Goal: Information Seeking & Learning: Learn about a topic

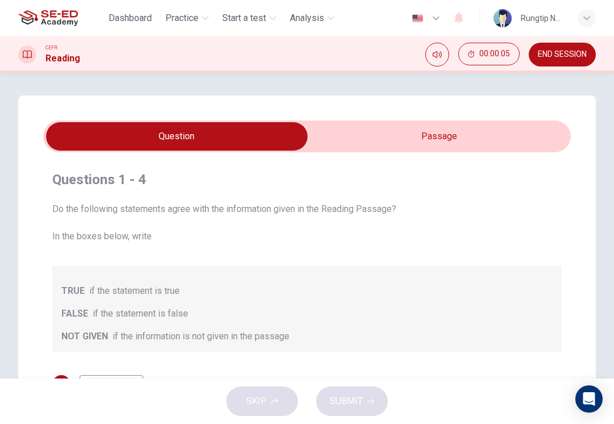
click at [511, 137] on input "checkbox" at bounding box center [177, 136] width 792 height 28
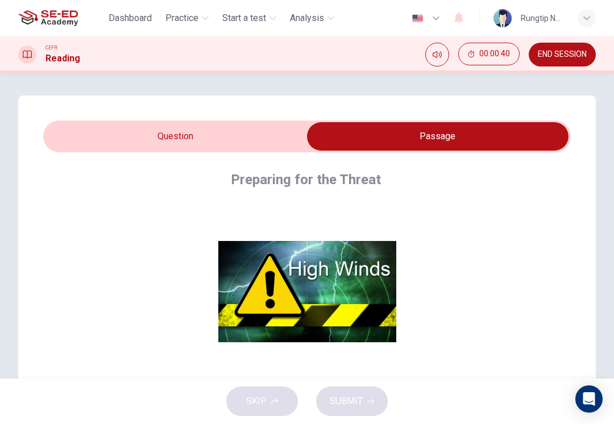
click at [297, 300] on button "Click to Zoom" at bounding box center [307, 300] width 99 height 27
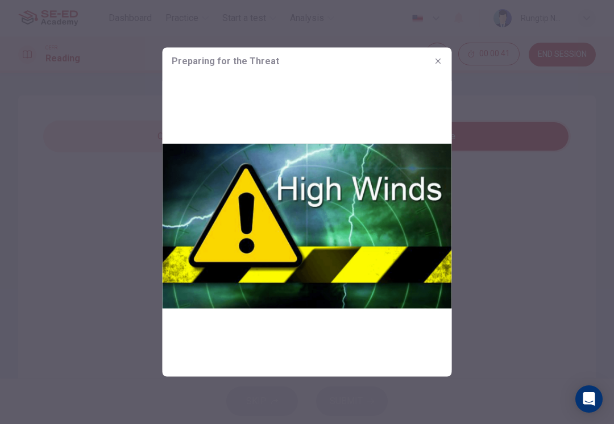
click at [434, 58] on icon "button" at bounding box center [438, 61] width 9 height 9
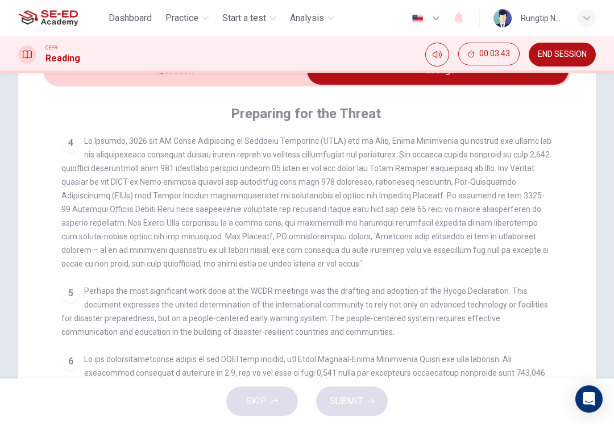
scroll to position [477, 0]
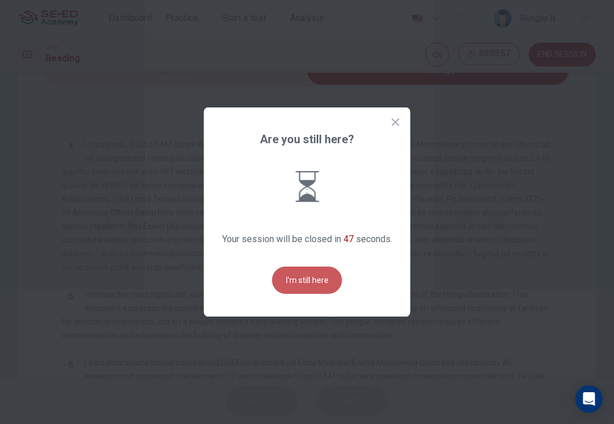
click at [319, 289] on button "I'm still here" at bounding box center [307, 280] width 70 height 27
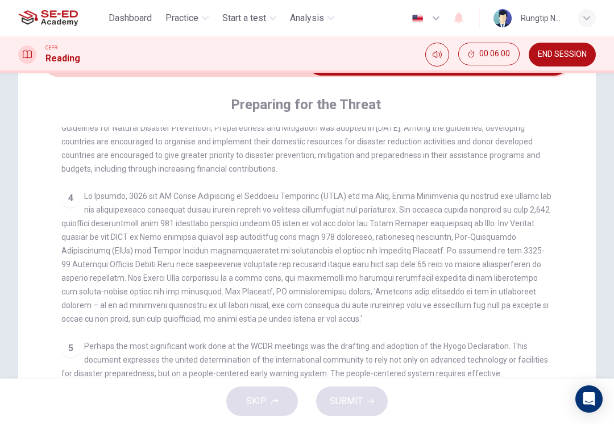
scroll to position [417, 0]
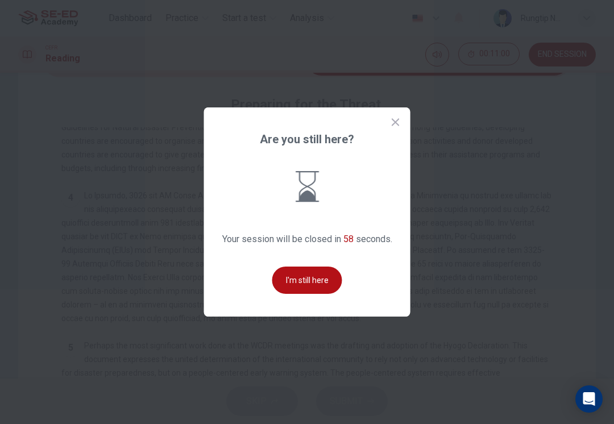
click at [293, 279] on button "I'm still here" at bounding box center [307, 280] width 70 height 27
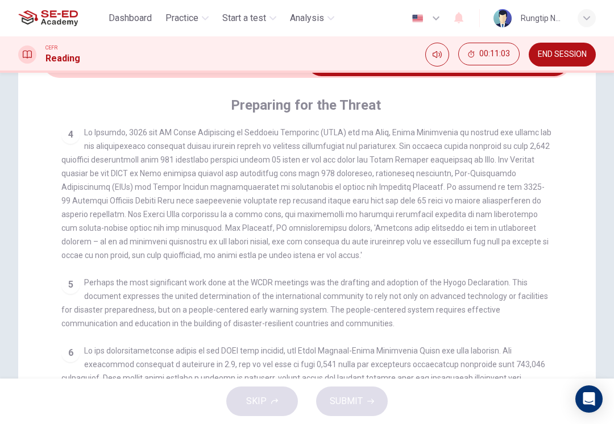
scroll to position [505, 0]
click at [218, 236] on div "4" at bounding box center [307, 194] width 492 height 137
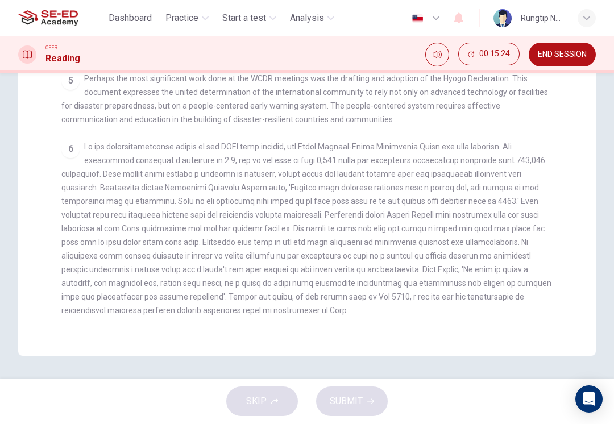
scroll to position [279, 0]
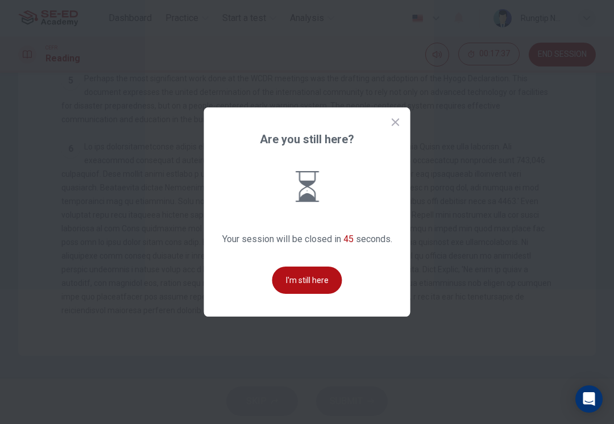
click at [282, 275] on button "I'm still here" at bounding box center [307, 280] width 70 height 27
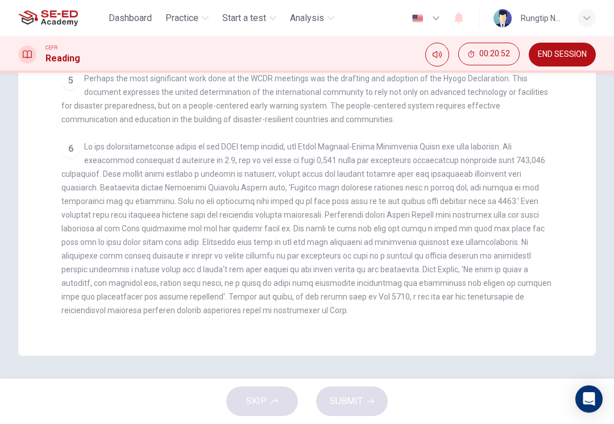
scroll to position [505, 0]
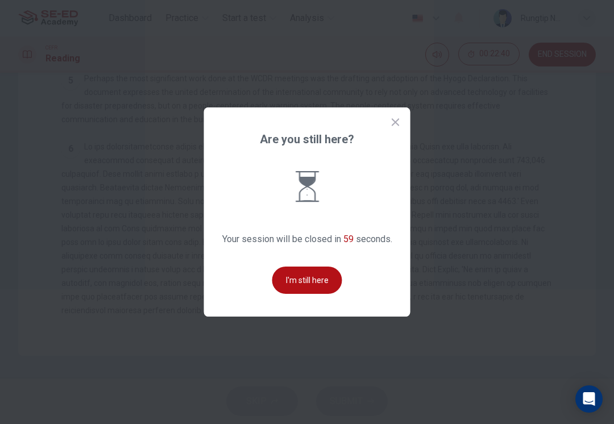
click at [301, 290] on button "I'm still here" at bounding box center [307, 280] width 70 height 27
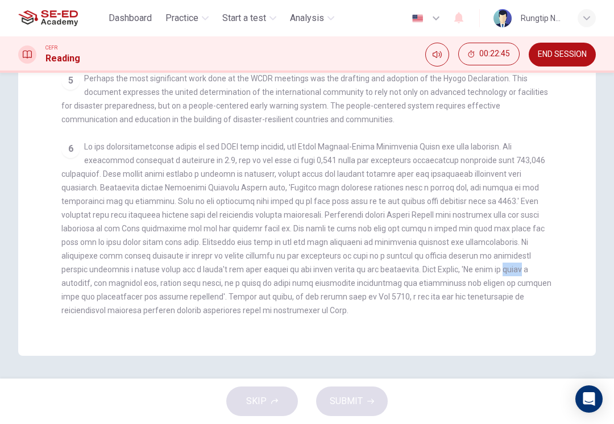
click at [494, 288] on div "6" at bounding box center [307, 228] width 492 height 177
checkbox input "false"
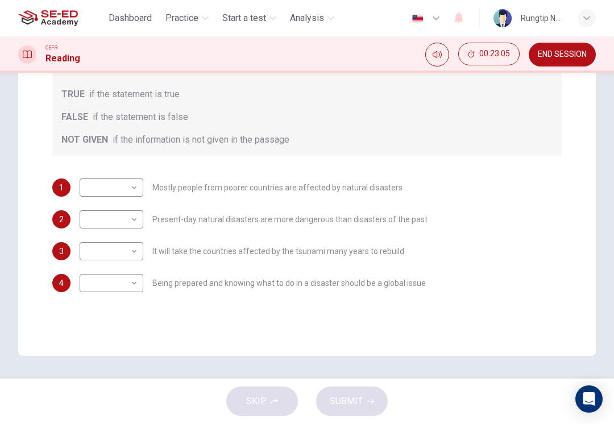
scroll to position [197, 0]
click at [129, 194] on body "This site uses cookies, as explained in our Privacy Policy . If you agree to th…" at bounding box center [307, 212] width 614 height 424
click at [125, 222] on li "FALSE" at bounding box center [112, 224] width 64 height 18
type input "FALSE"
click at [133, 221] on body "This site uses cookies, as explained in our Privacy Policy . If you agree to th…" at bounding box center [307, 212] width 614 height 424
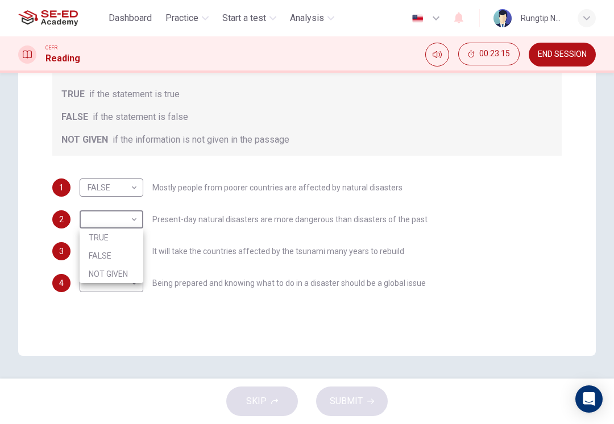
click at [118, 241] on li "TRUE" at bounding box center [112, 238] width 64 height 18
type input "TRUE"
click at [133, 256] on body "This site uses cookies, as explained in our Privacy Policy . If you agree to th…" at bounding box center [307, 212] width 614 height 424
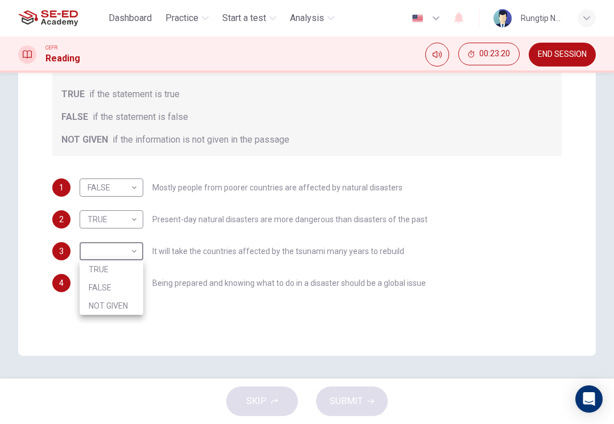
click at [114, 275] on li "TRUE" at bounding box center [112, 270] width 64 height 18
type input "TRUE"
click at [137, 272] on body "This site uses cookies, as explained in our Privacy Policy . If you agree to th…" at bounding box center [307, 212] width 614 height 424
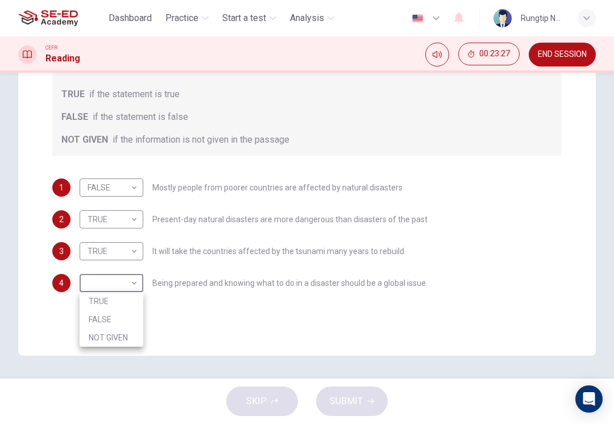
click at [121, 303] on li "TRUE" at bounding box center [112, 301] width 64 height 18
type input "TRUE"
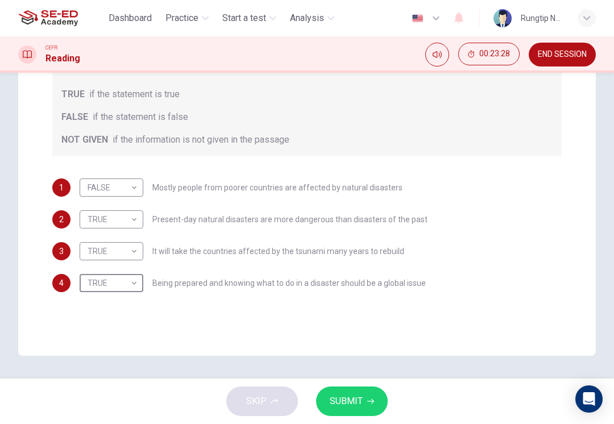
click at [367, 398] on icon "button" at bounding box center [370, 401] width 7 height 7
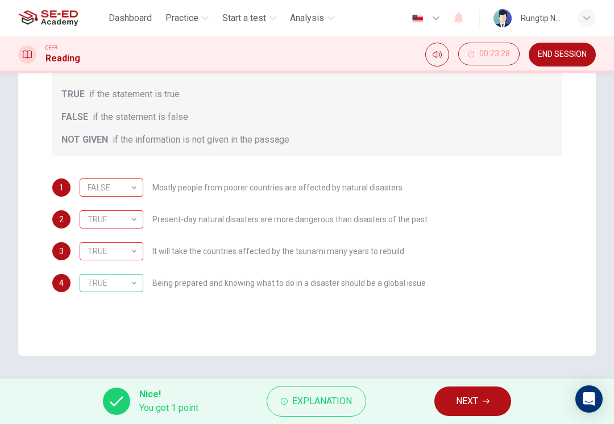
click at [330, 405] on span "Explanation" at bounding box center [322, 402] width 60 height 16
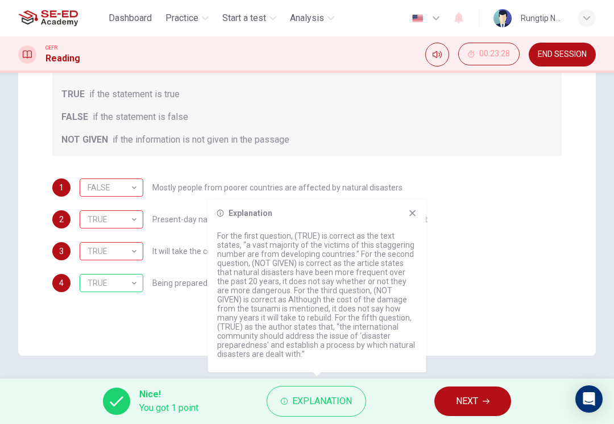
click at [489, 256] on div "3 TRUE TRUE ​ It will take the countries affected by the tsunami many years to …" at bounding box center [307, 251] width 510 height 18
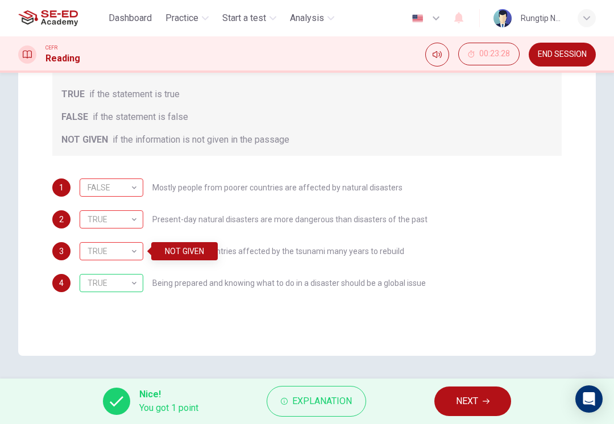
click at [200, 226] on div "TRUE TRUE ​ Present-day natural disasters are more dangerous than disasters of …" at bounding box center [254, 219] width 348 height 18
click at [231, 195] on div "FALSE FALSE ​ Mostly people from poorer countries are affected by natural disas…" at bounding box center [241, 188] width 323 height 18
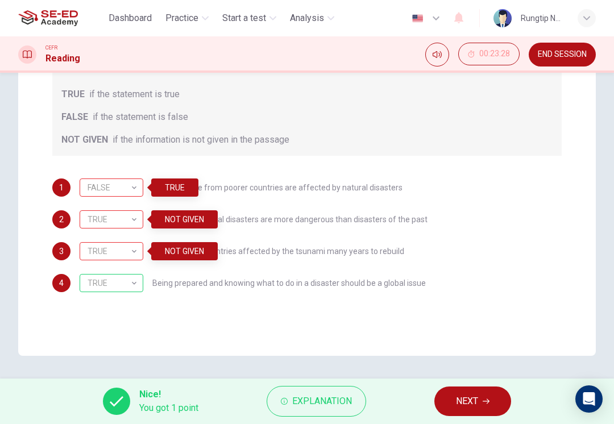
click at [485, 398] on button "NEXT" at bounding box center [473, 402] width 77 height 30
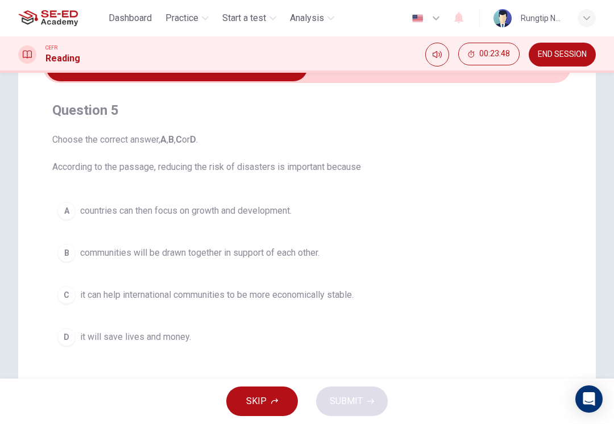
scroll to position [70, 0]
click at [64, 258] on div "B" at bounding box center [66, 252] width 18 height 18
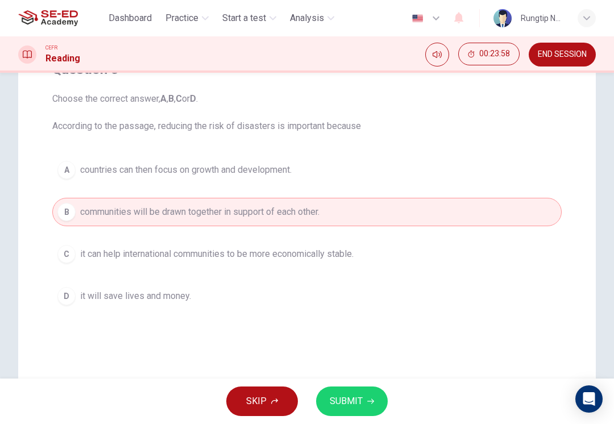
scroll to position [111, 0]
click at [359, 404] on span "SUBMIT" at bounding box center [346, 402] width 33 height 16
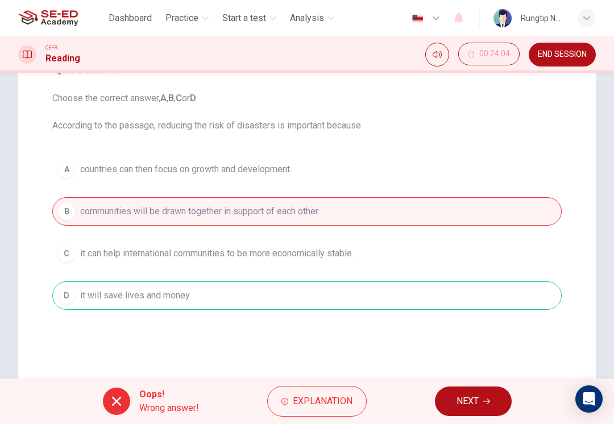
click at [481, 401] on button "NEXT" at bounding box center [473, 402] width 77 height 30
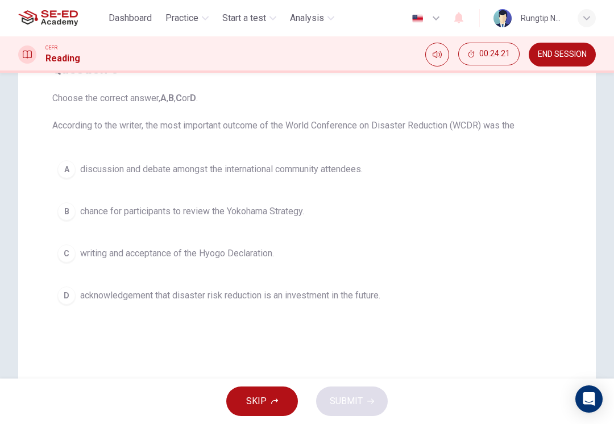
click at [68, 174] on div "A" at bounding box center [66, 169] width 18 height 18
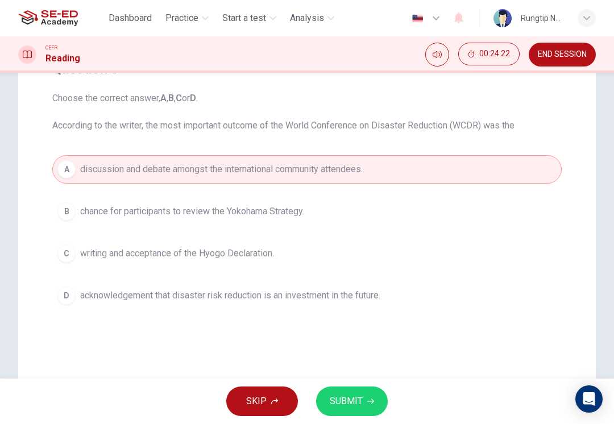
click at [367, 396] on button "SUBMIT" at bounding box center [352, 402] width 72 height 30
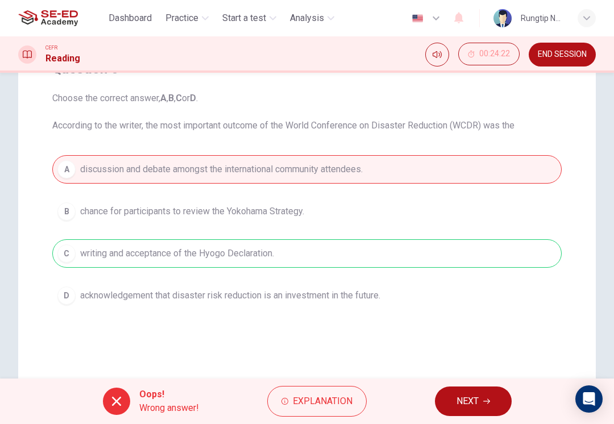
click at [479, 404] on span "NEXT" at bounding box center [468, 402] width 22 height 16
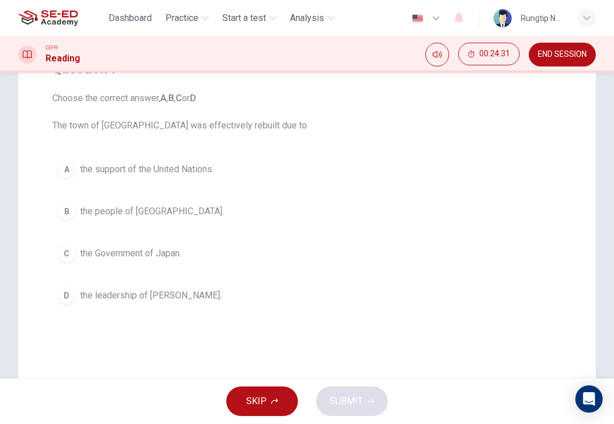
click at [67, 177] on div "A" at bounding box center [66, 169] width 18 height 18
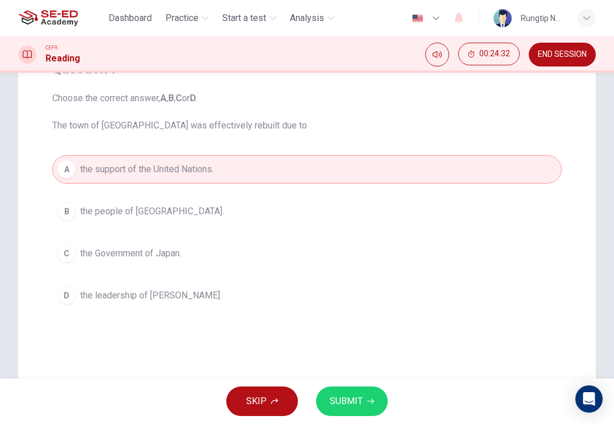
click at [69, 218] on div "B" at bounding box center [66, 211] width 18 height 18
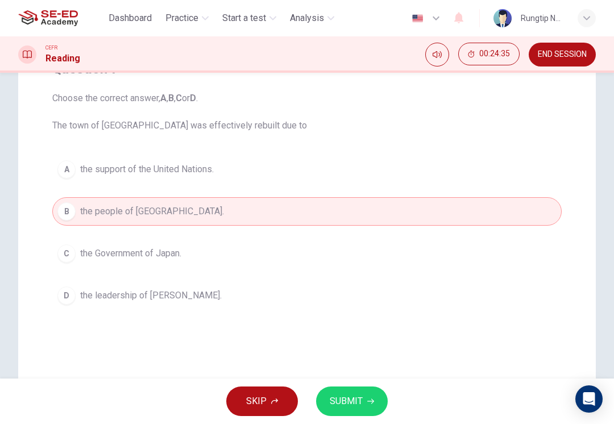
click at [367, 398] on icon "button" at bounding box center [370, 401] width 7 height 7
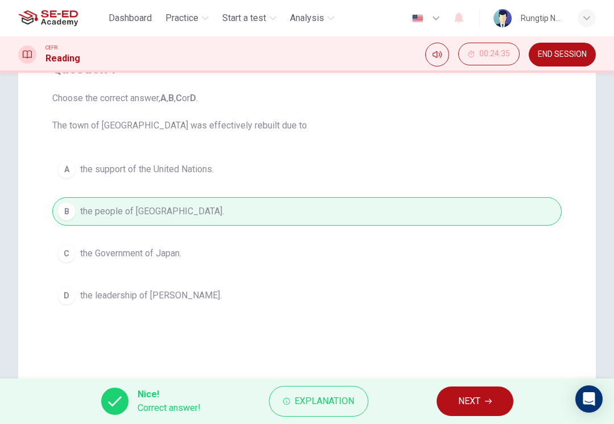
click at [485, 399] on icon "button" at bounding box center [488, 401] width 7 height 7
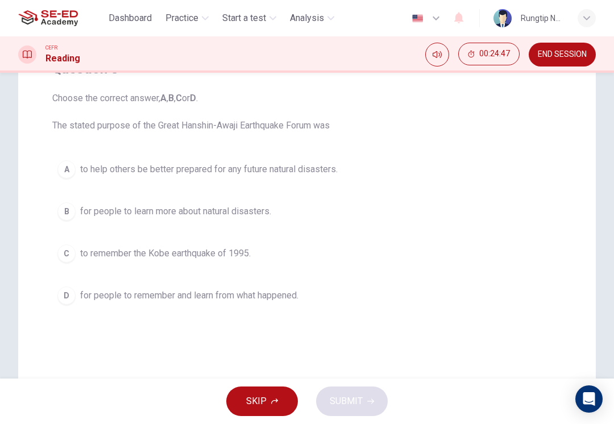
click at [559, 166] on button "A to help others be better prepared for any future natural disasters." at bounding box center [307, 169] width 510 height 28
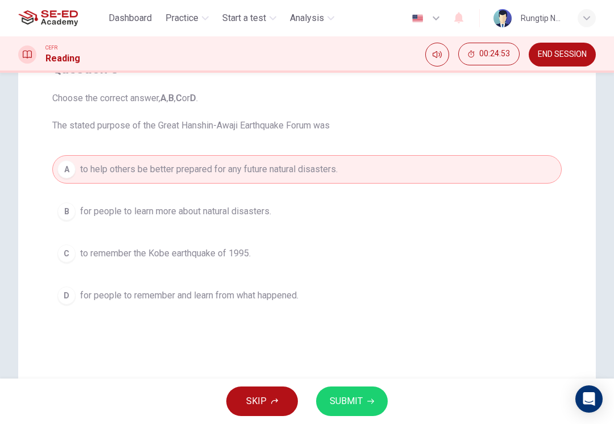
click at [424, 297] on button "D for people to remember and learn from what happened." at bounding box center [307, 296] width 510 height 28
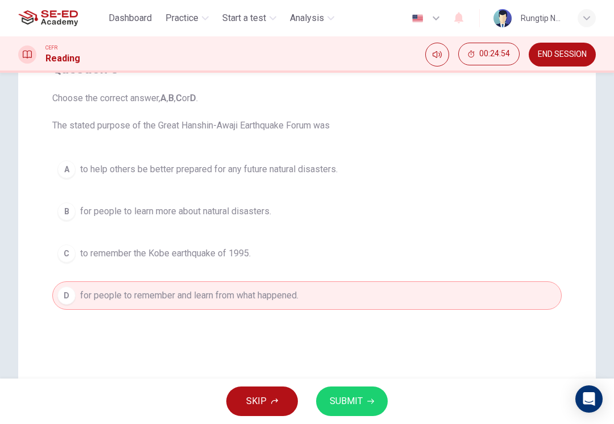
click at [366, 403] on button "SUBMIT" at bounding box center [352, 402] width 72 height 30
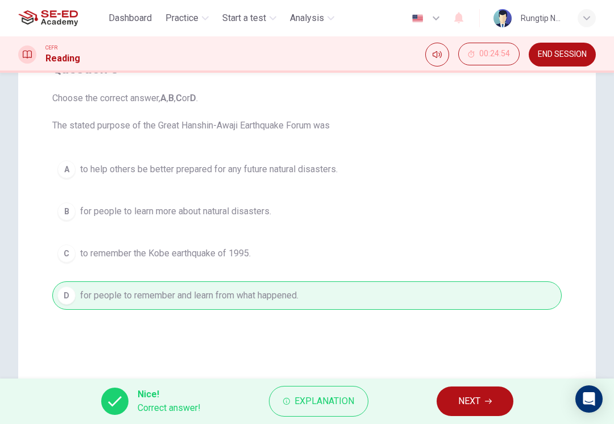
click at [481, 402] on span "NEXT" at bounding box center [469, 402] width 22 height 16
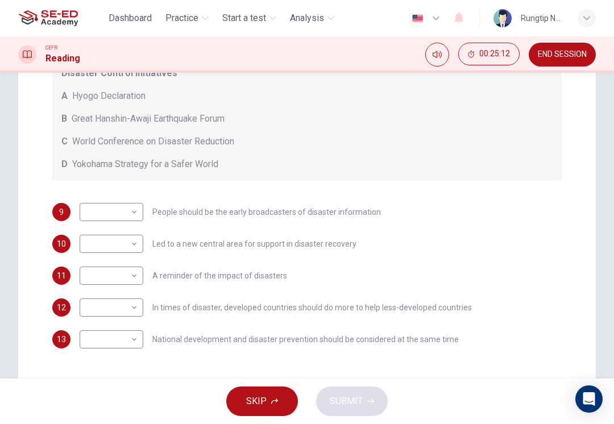
scroll to position [237, 0]
click at [129, 276] on body "This site uses cookies, as explained in our Privacy Policy . If you agree to th…" at bounding box center [307, 212] width 614 height 424
click at [131, 328] on li "C" at bounding box center [112, 330] width 64 height 18
type input "C"
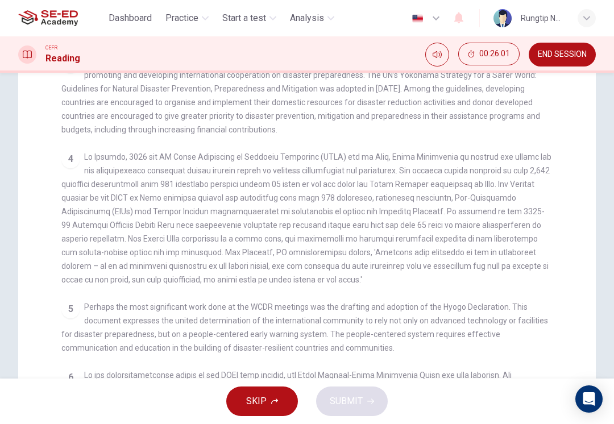
scroll to position [313, 0]
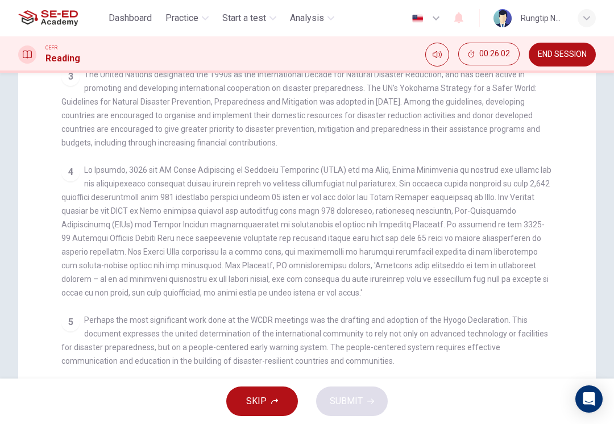
checkbox input "false"
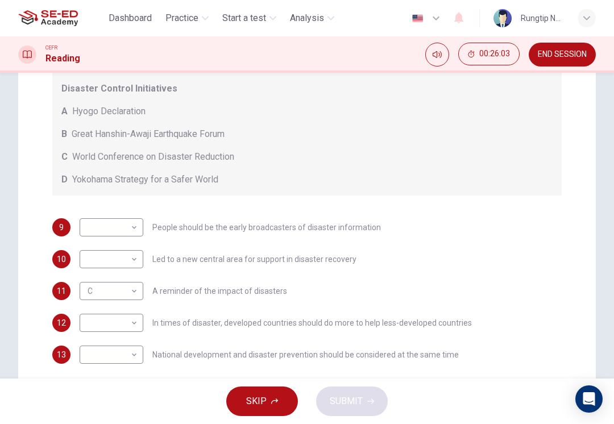
scroll to position [226, 0]
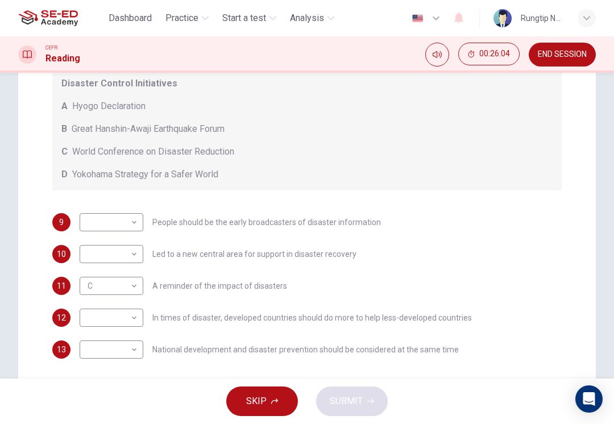
click at [127, 229] on body "This site uses cookies, as explained in our Privacy Policy . If you agree to th…" at bounding box center [307, 212] width 614 height 424
click at [125, 296] on li "D" at bounding box center [112, 295] width 64 height 18
type input "D"
click at [130, 263] on body "This site uses cookies, as explained in our Privacy Policy . If you agree to th…" at bounding box center [307, 212] width 614 height 424
click at [129, 276] on li "A" at bounding box center [112, 272] width 64 height 18
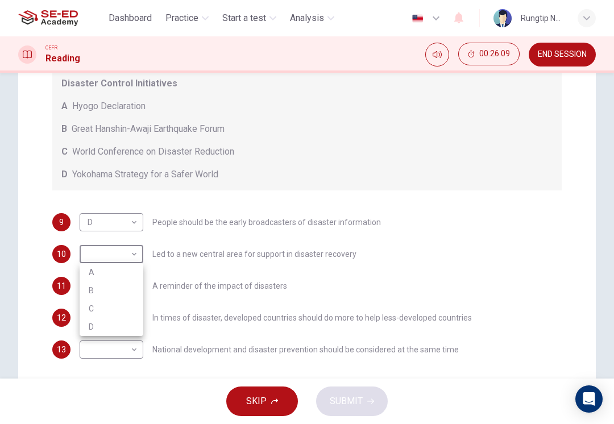
type input "A"
click at [127, 324] on body "This site uses cookies, as explained in our Privacy Policy . If you agree to th…" at bounding box center [307, 212] width 614 height 424
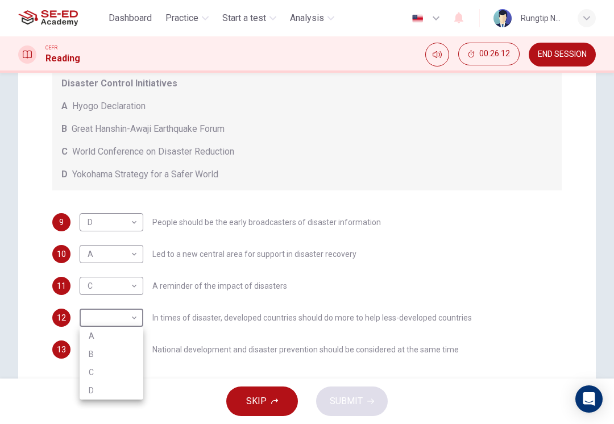
click at [131, 357] on li "B" at bounding box center [112, 354] width 64 height 18
type input "B"
click at [134, 357] on body "This site uses cookies, as explained in our Privacy Policy . If you agree to th…" at bounding box center [307, 212] width 614 height 424
click at [123, 384] on li "C" at bounding box center [112, 388] width 64 height 18
type input "C"
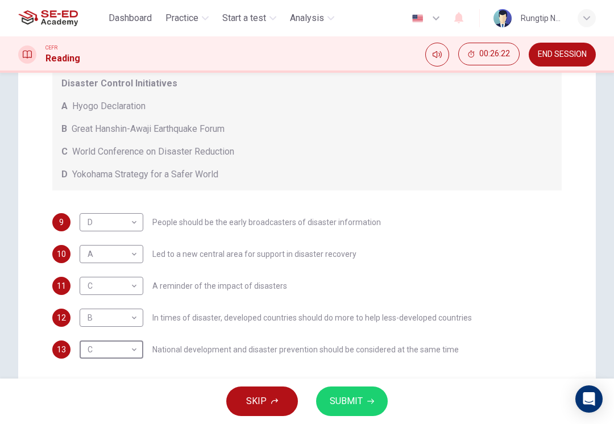
click at [355, 399] on span "SUBMIT" at bounding box center [346, 402] width 33 height 16
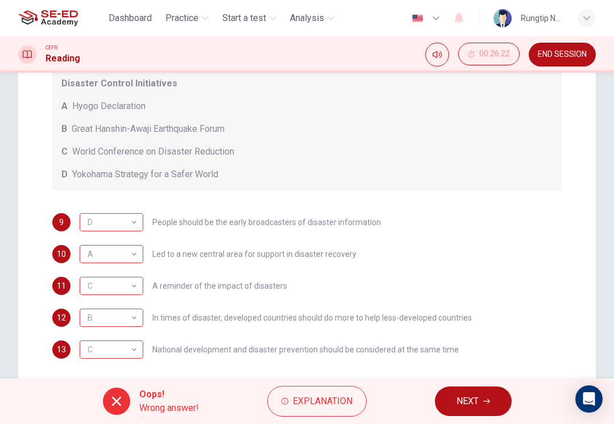
click at [85, 228] on div "D" at bounding box center [110, 222] width 60 height 32
click at [84, 256] on div "A" at bounding box center [110, 254] width 60 height 32
click at [83, 283] on div "C" at bounding box center [110, 286] width 60 height 32
click at [80, 321] on div "B" at bounding box center [110, 318] width 60 height 32
click at [85, 319] on div "B" at bounding box center [110, 318] width 60 height 32
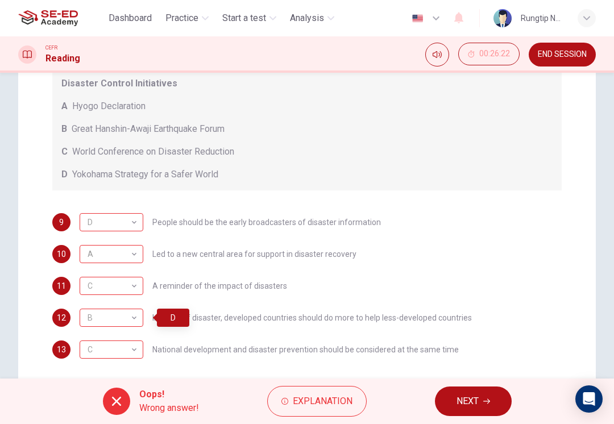
click at [82, 348] on div "C" at bounding box center [110, 350] width 60 height 32
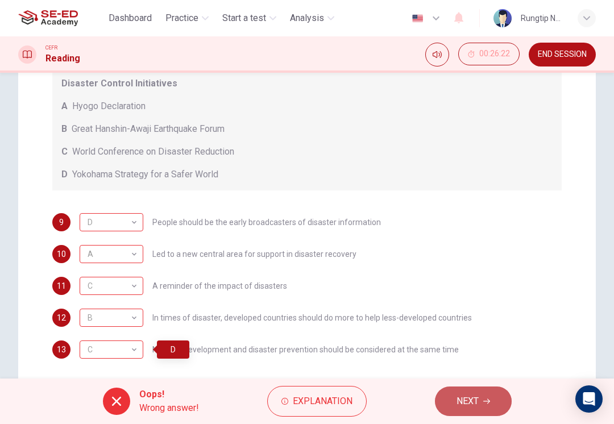
click at [483, 399] on button "NEXT" at bounding box center [473, 402] width 77 height 30
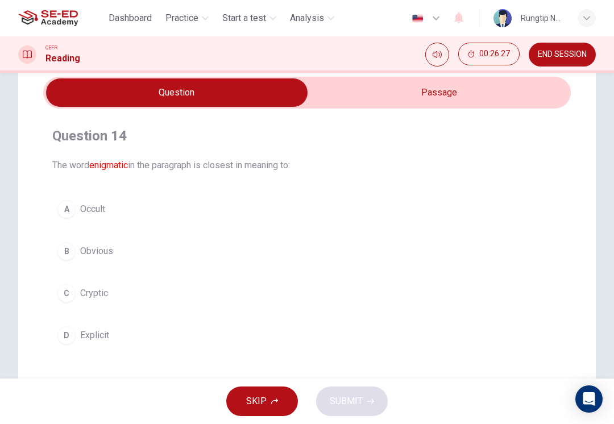
scroll to position [44, 0]
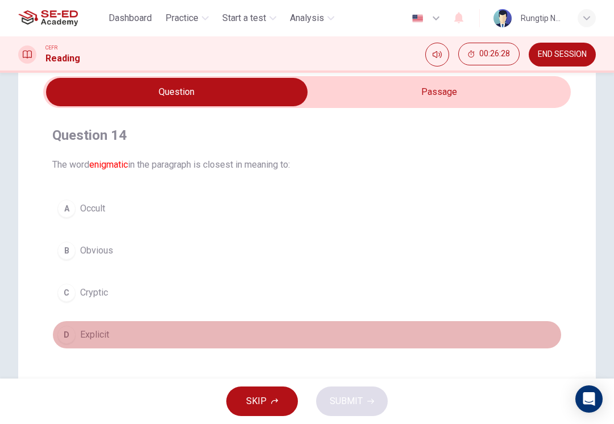
click at [64, 337] on div "D" at bounding box center [66, 335] width 18 height 18
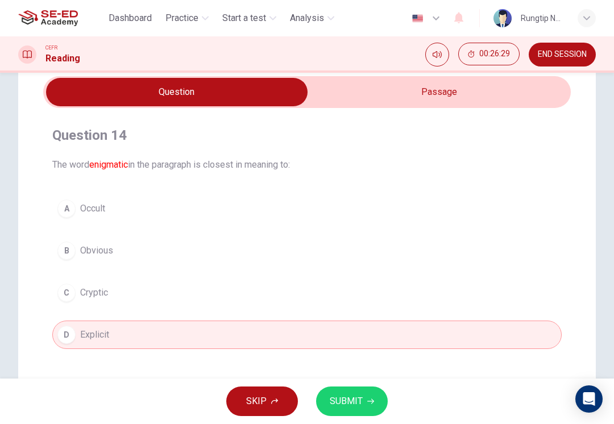
click at [357, 400] on span "SUBMIT" at bounding box center [346, 402] width 33 height 16
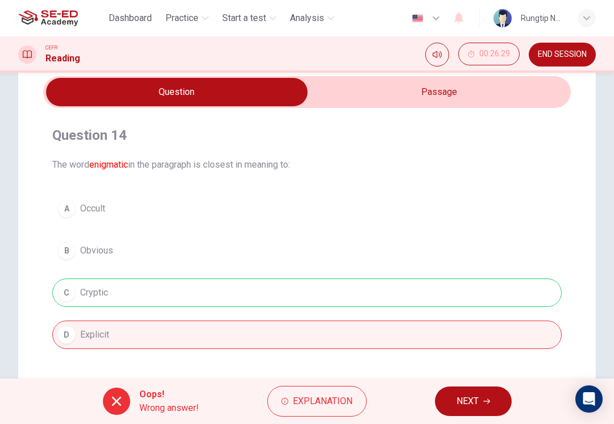
click at [480, 399] on button "NEXT" at bounding box center [473, 402] width 77 height 30
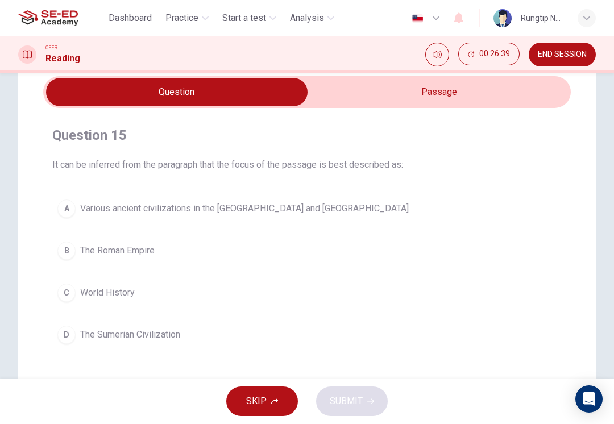
click at [65, 210] on div "A" at bounding box center [66, 209] width 18 height 18
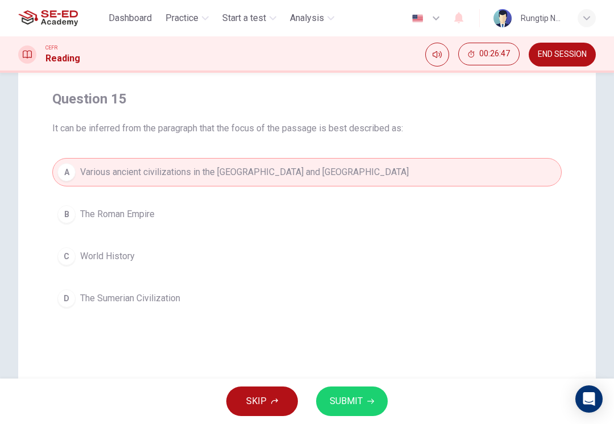
scroll to position [81, 0]
click at [63, 255] on div "C" at bounding box center [66, 256] width 18 height 18
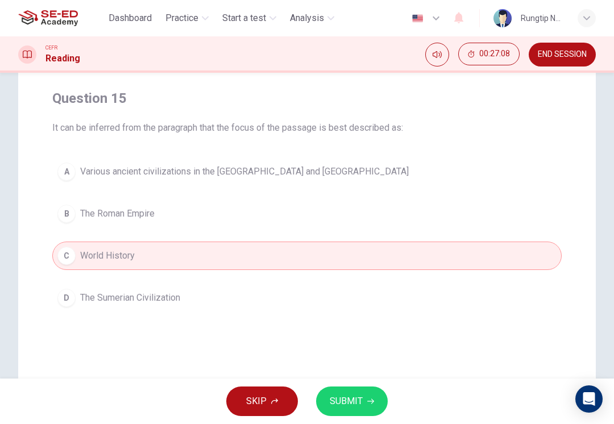
click at [435, 287] on button "D The Sumerian Civilization" at bounding box center [307, 298] width 510 height 28
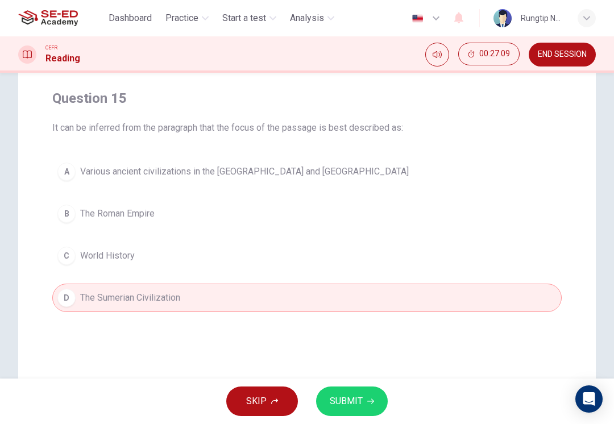
click at [362, 400] on span "SUBMIT" at bounding box center [346, 402] width 33 height 16
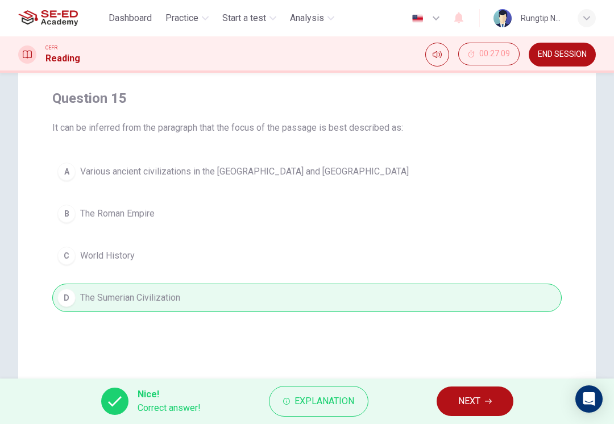
click at [487, 401] on icon "button" at bounding box center [488, 401] width 7 height 7
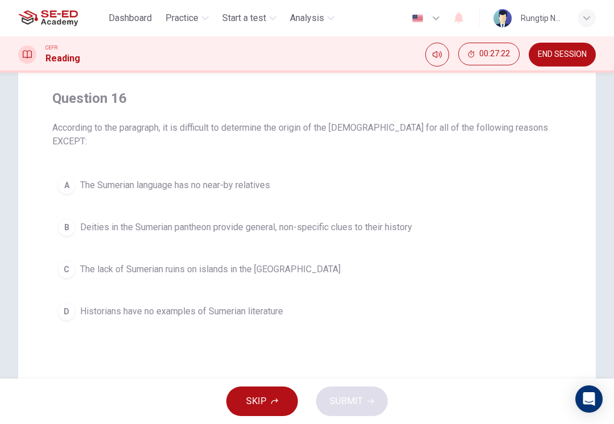
click at [65, 261] on div "C" at bounding box center [66, 270] width 18 height 18
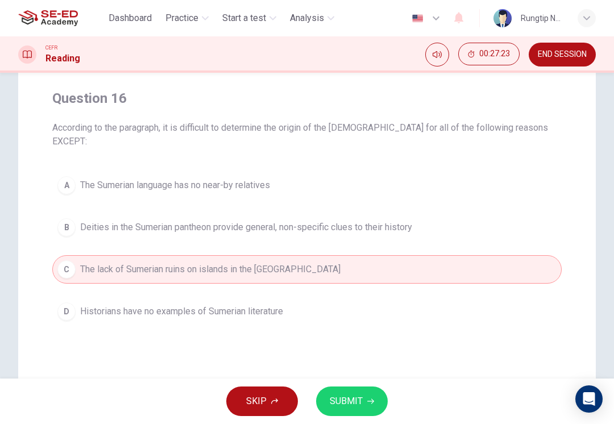
click at [353, 403] on span "SUBMIT" at bounding box center [346, 402] width 33 height 16
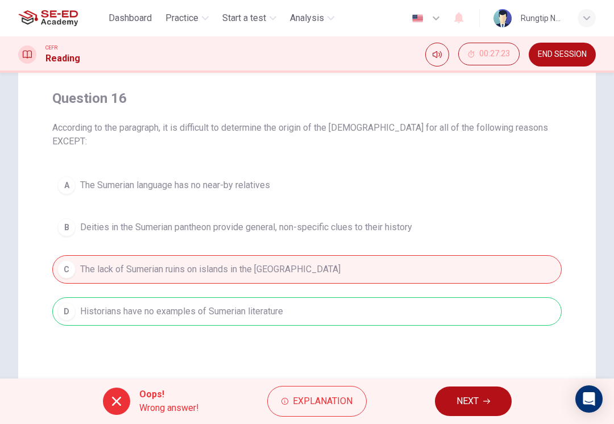
click at [487, 403] on icon "button" at bounding box center [486, 401] width 7 height 7
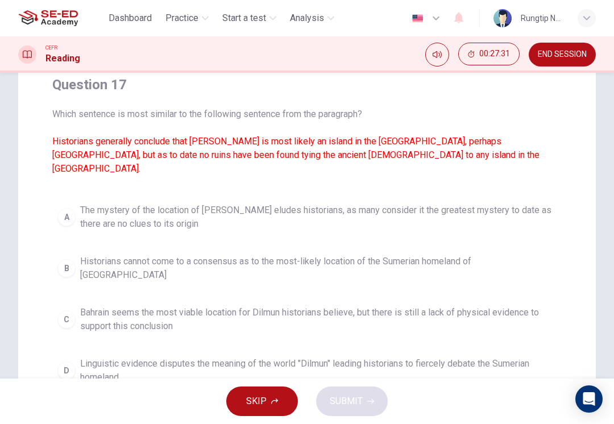
scroll to position [94, 0]
click at [63, 362] on div "D" at bounding box center [66, 371] width 18 height 18
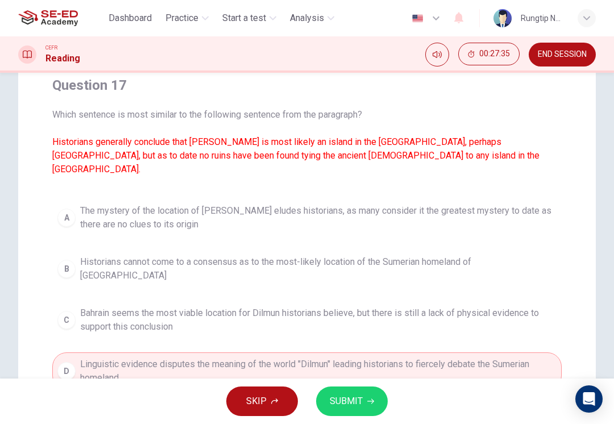
click at [353, 401] on span "SUBMIT" at bounding box center [346, 402] width 33 height 16
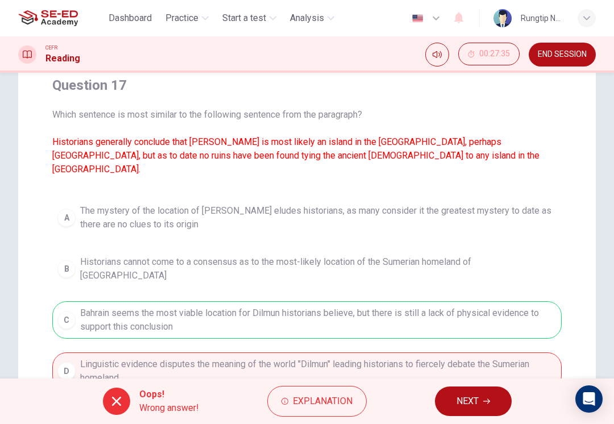
click at [483, 402] on icon "button" at bounding box center [486, 401] width 7 height 7
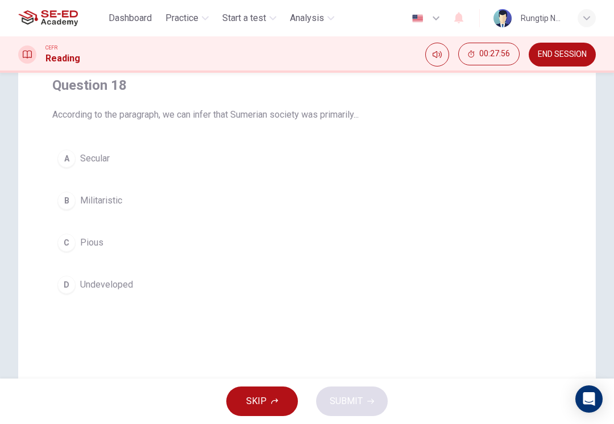
click at [71, 167] on button "A Secular" at bounding box center [307, 158] width 510 height 28
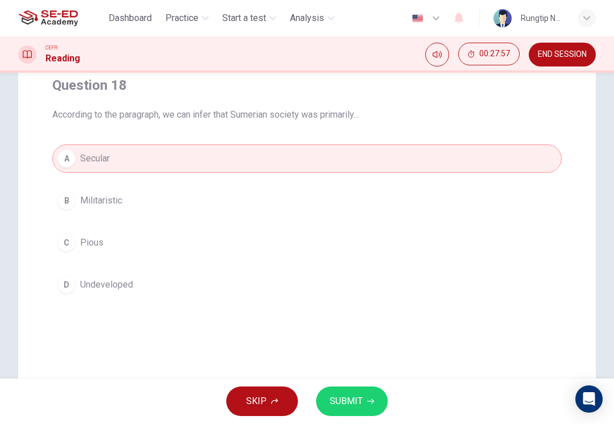
click at [353, 398] on span "SUBMIT" at bounding box center [346, 402] width 33 height 16
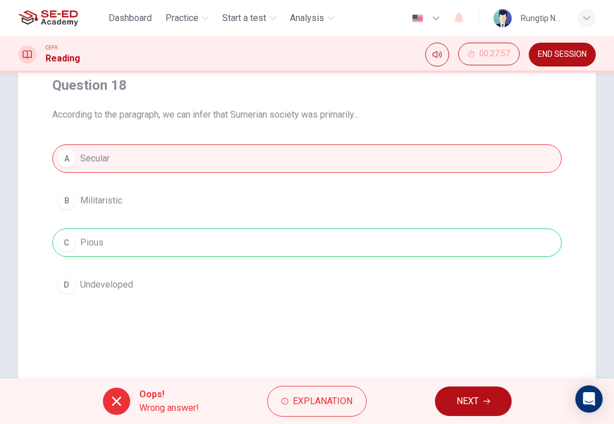
click at [481, 402] on button "NEXT" at bounding box center [473, 402] width 77 height 30
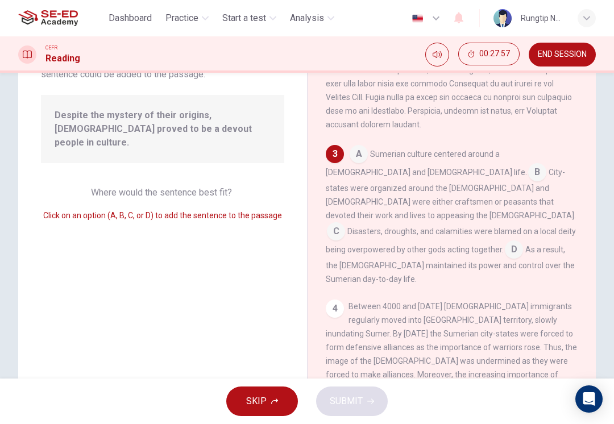
scroll to position [425, 0]
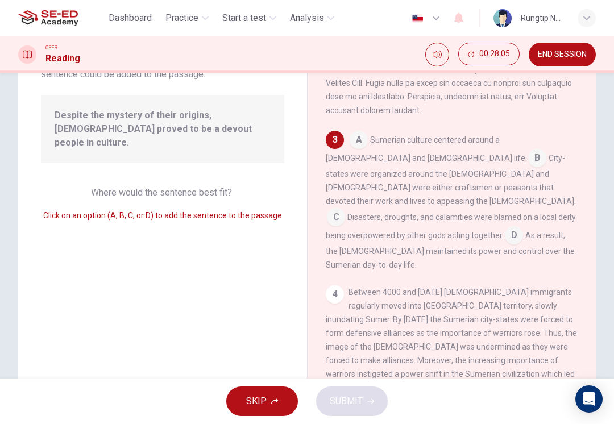
click at [344, 286] on div "4 Between 4000 and [DATE] [DEMOGRAPHIC_DATA] immigrants regularly moved into [G…" at bounding box center [452, 381] width 253 height 191
click at [505, 242] on input at bounding box center [514, 237] width 18 height 18
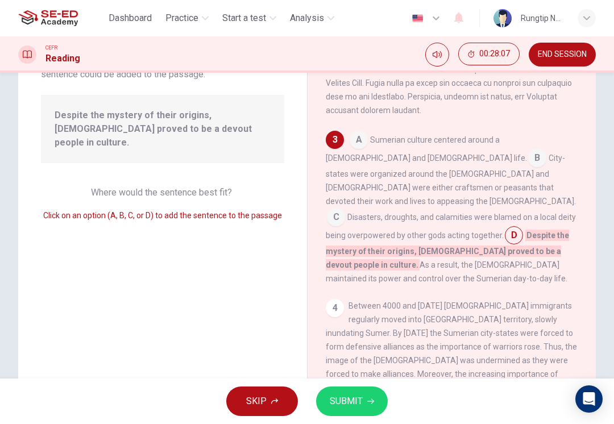
click at [361, 398] on span "SUBMIT" at bounding box center [346, 402] width 33 height 16
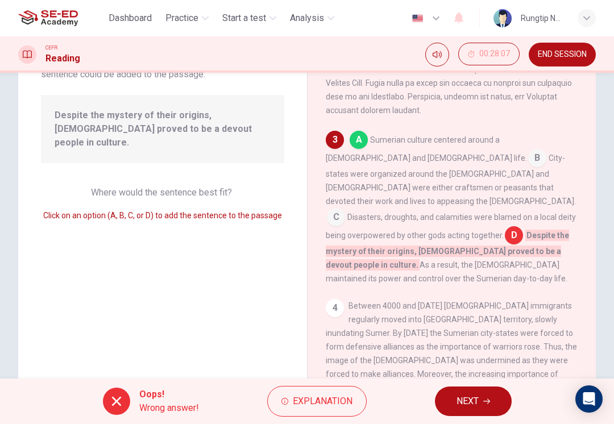
click at [477, 403] on span "NEXT" at bounding box center [468, 402] width 22 height 16
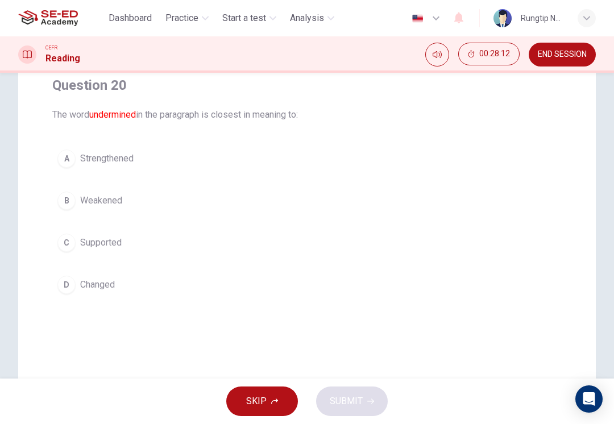
click at [65, 209] on div "B" at bounding box center [66, 201] width 18 height 18
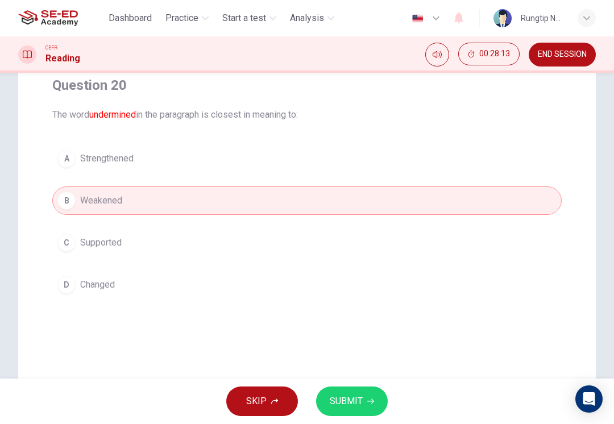
click at [361, 402] on span "SUBMIT" at bounding box center [346, 402] width 33 height 16
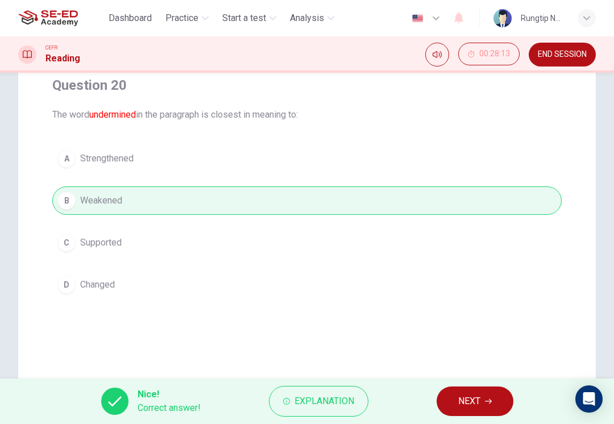
click at [486, 398] on icon "button" at bounding box center [488, 401] width 7 height 7
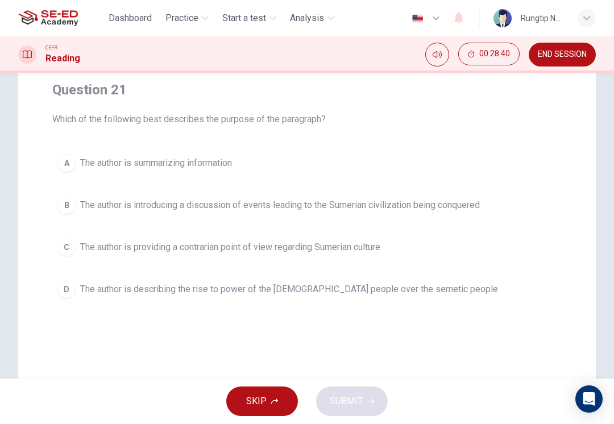
scroll to position [90, 0]
click at [366, 254] on button "C The author is providing a contrarian point of view regarding Sumerian culture" at bounding box center [307, 247] width 510 height 28
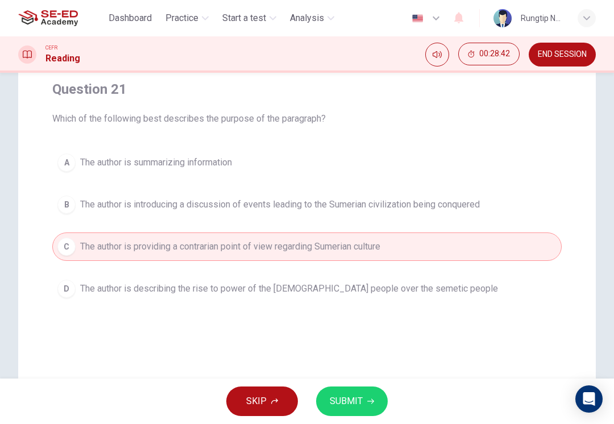
click at [358, 402] on span "SUBMIT" at bounding box center [346, 402] width 33 height 16
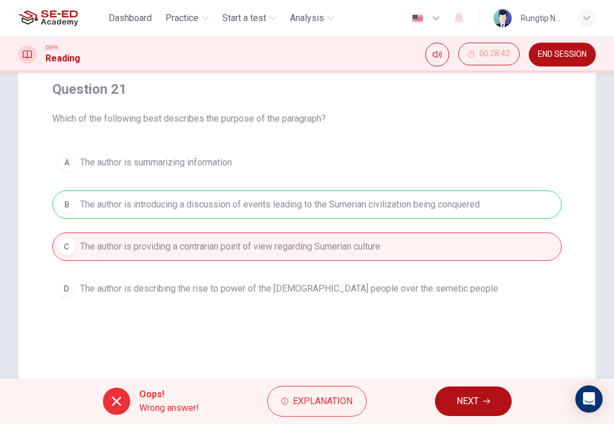
click at [483, 406] on button "NEXT" at bounding box center [473, 402] width 77 height 30
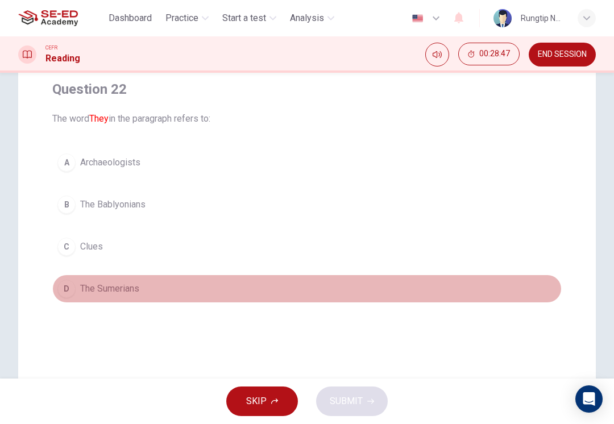
click at [65, 292] on div "D" at bounding box center [66, 289] width 18 height 18
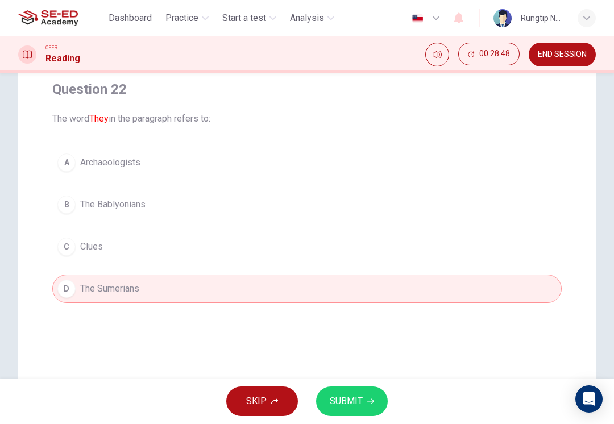
click at [359, 404] on span "SUBMIT" at bounding box center [346, 402] width 33 height 16
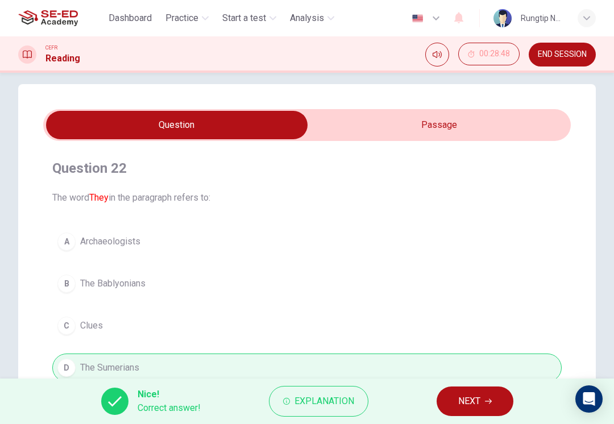
scroll to position [10, 0]
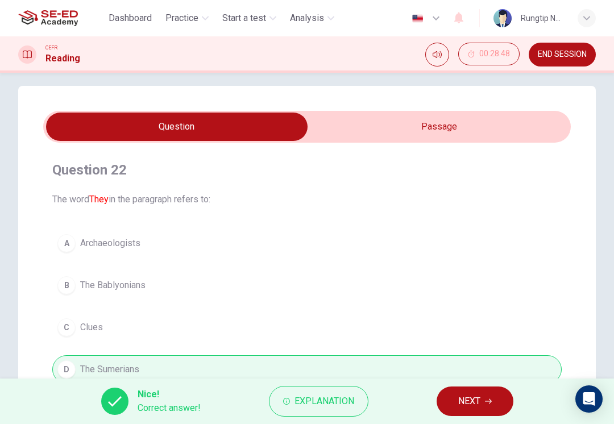
click at [541, 122] on input "checkbox" at bounding box center [177, 127] width 792 height 28
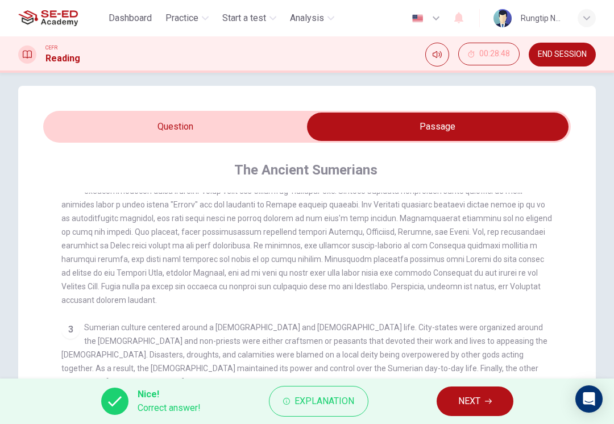
scroll to position [159, 0]
click at [268, 132] on input "checkbox" at bounding box center [438, 127] width 792 height 28
checkbox input "false"
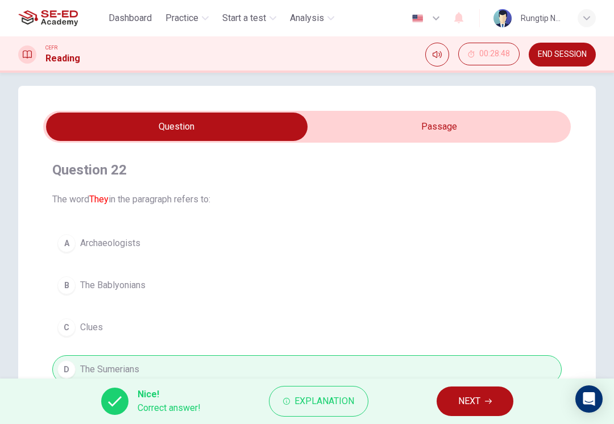
click at [562, 54] on span "END SESSION" at bounding box center [562, 54] width 49 height 9
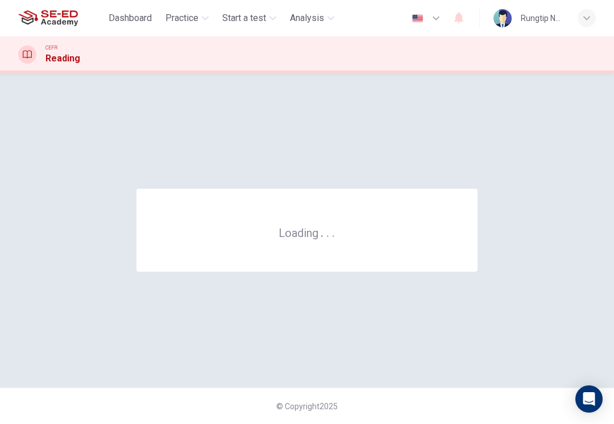
scroll to position [0, 0]
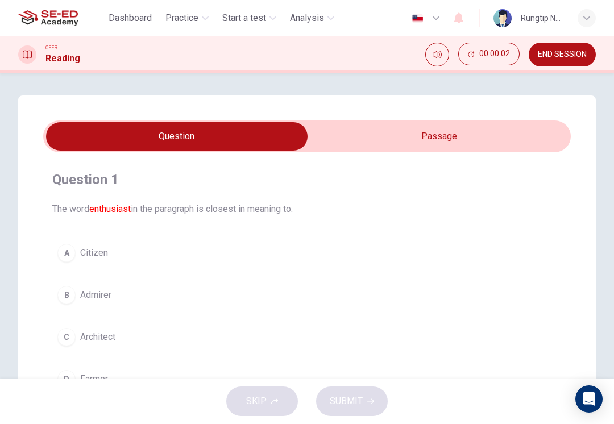
click at [541, 131] on input "checkbox" at bounding box center [177, 136] width 792 height 28
checkbox input "true"
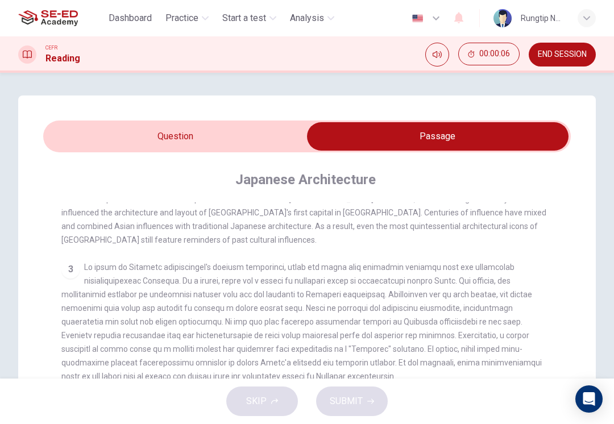
scroll to position [187, 0]
click at [516, 299] on div "3" at bounding box center [307, 322] width 492 height 123
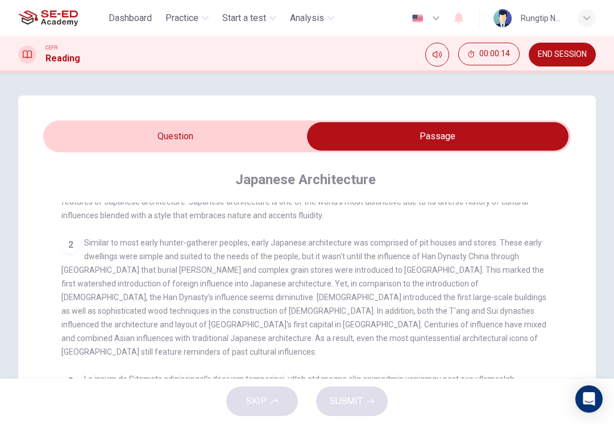
scroll to position [75, 0]
click at [568, 56] on span "END SESSION" at bounding box center [562, 54] width 49 height 9
